Goal: Task Accomplishment & Management: Manage account settings

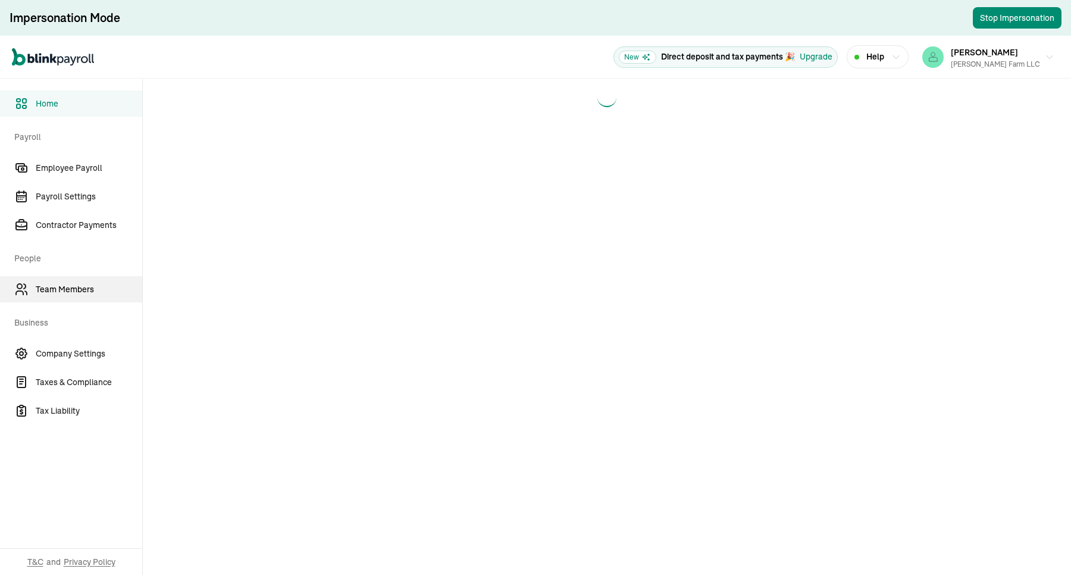
click at [67, 293] on span "Team Members" at bounding box center [89, 289] width 107 height 12
click at [78, 173] on span "Employee Payroll" at bounding box center [89, 168] width 107 height 12
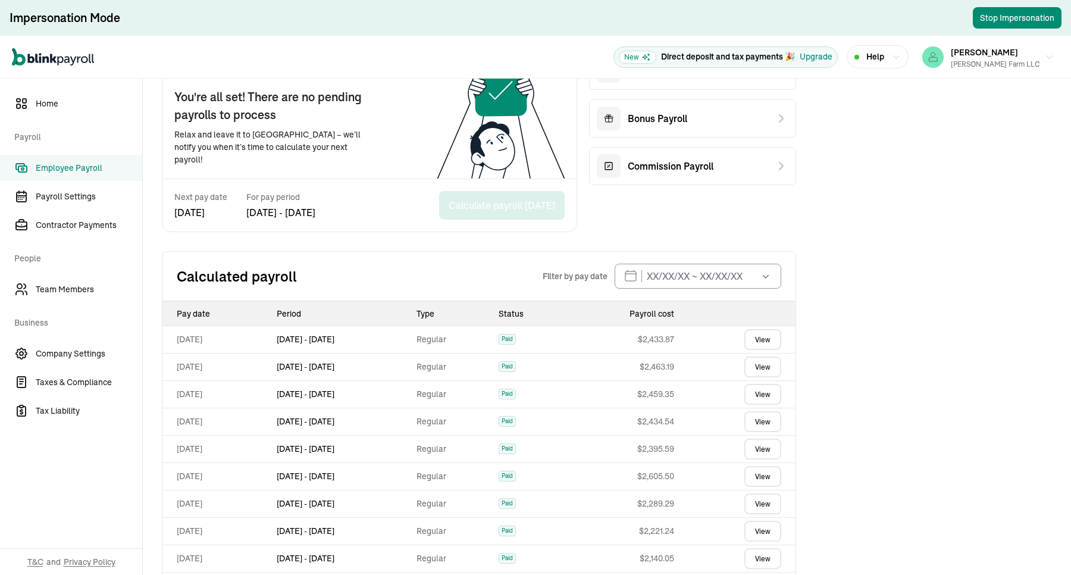
scroll to position [252, 0]
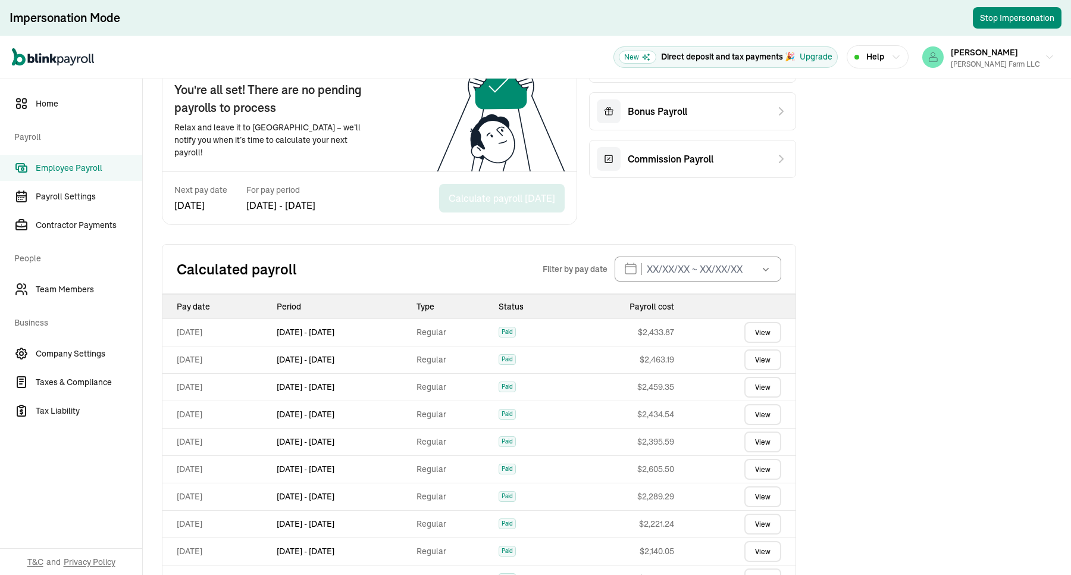
drag, startPoint x: 390, startPoint y: 355, endPoint x: 284, endPoint y: 358, distance: 106.0
click at [284, 358] on tr "[DATE] Sep 27 - [DATE] Regular Paid $ 2,463.19 View" at bounding box center [478, 359] width 633 height 27
copy tr "[DATE] - [DATE]"
